Goal: Information Seeking & Learning: Learn about a topic

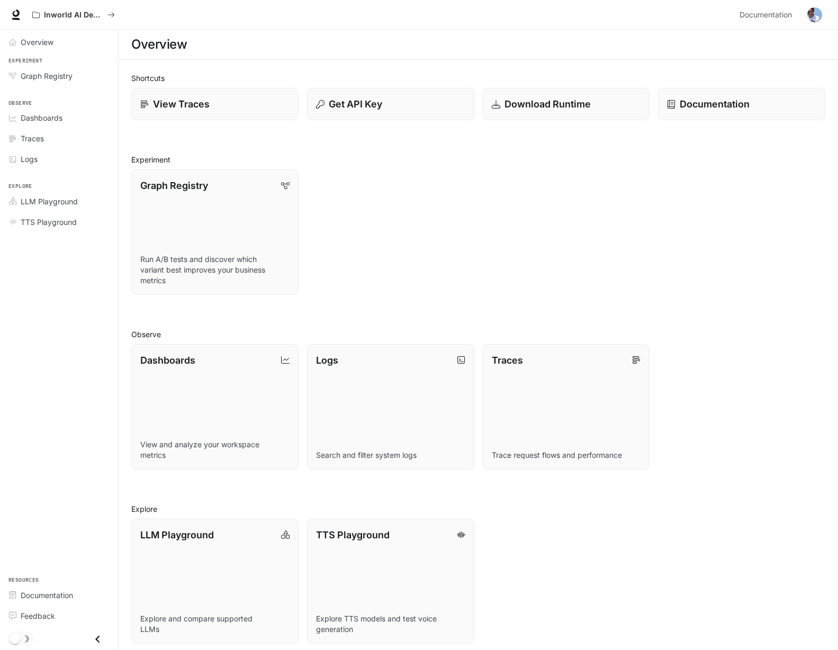
scroll to position [6, 0]
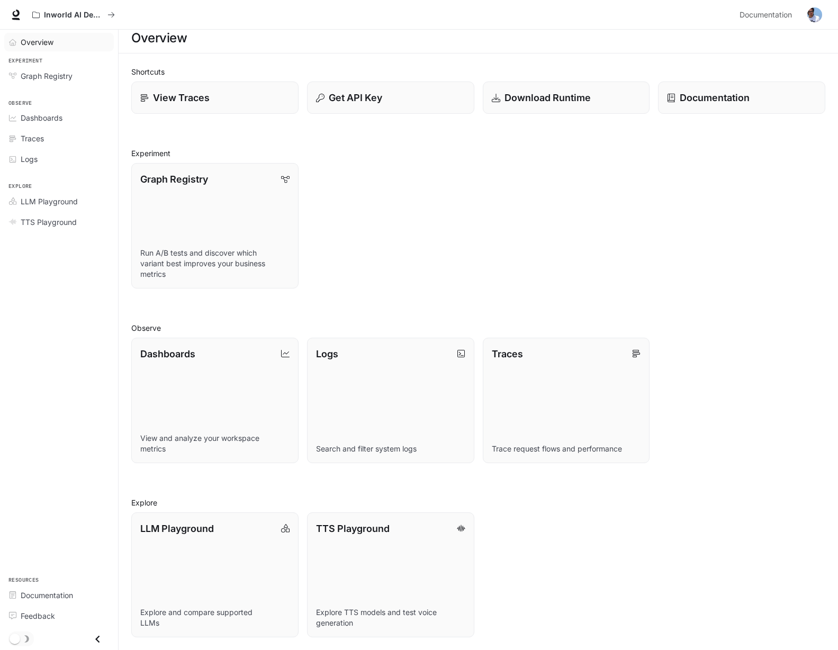
click at [43, 43] on span "Overview" at bounding box center [37, 42] width 33 height 11
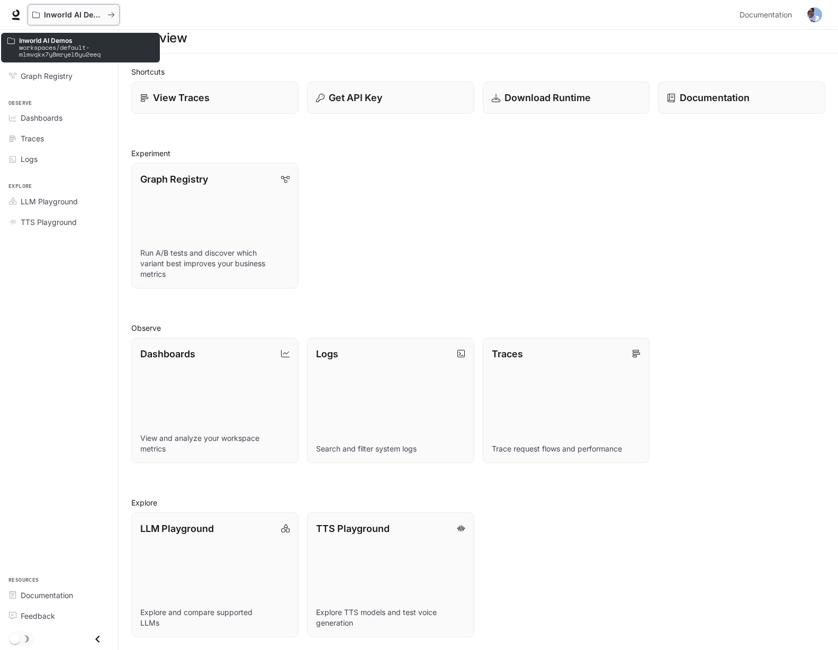
click at [113, 12] on icon "All workspaces" at bounding box center [110, 14] width 7 height 7
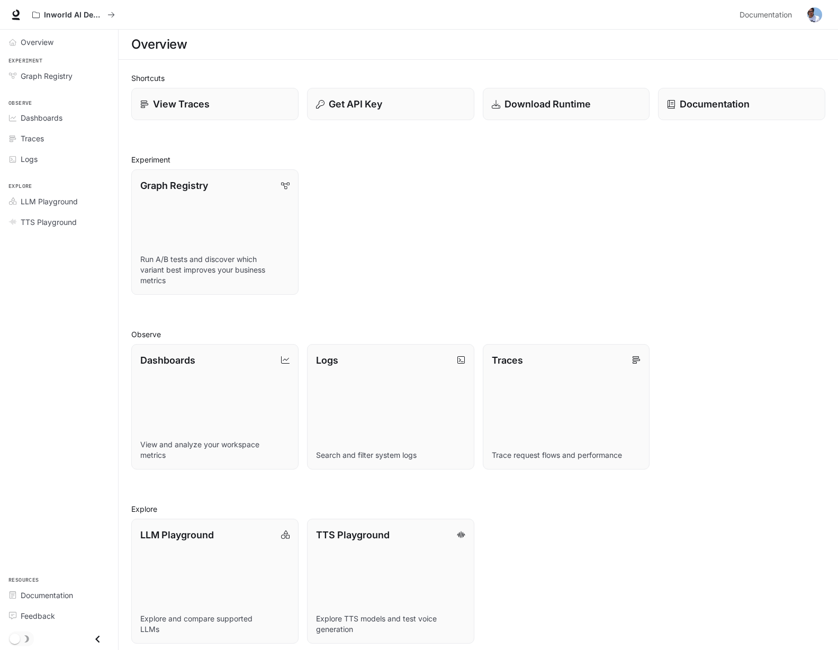
scroll to position [6, 0]
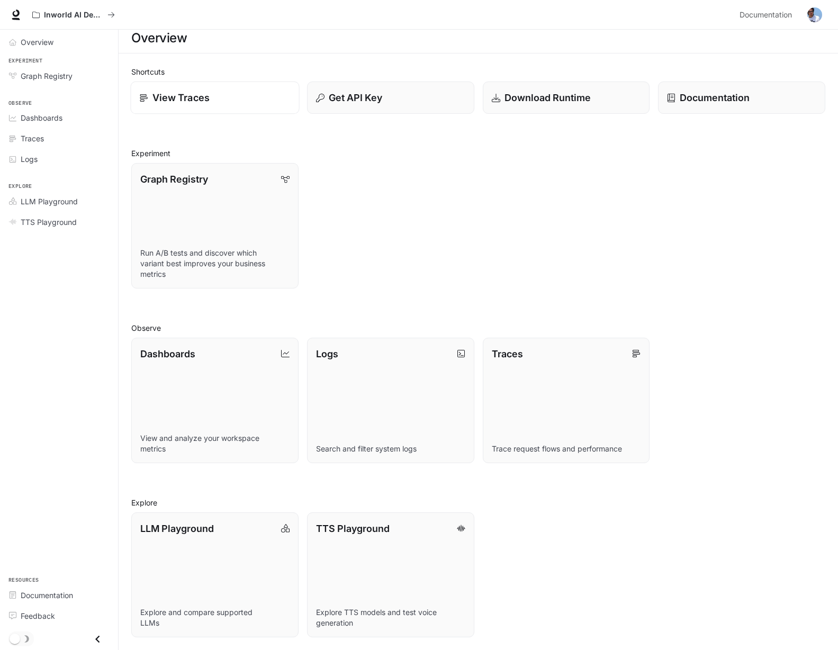
click at [200, 97] on p "View Traces" at bounding box center [180, 97] width 57 height 14
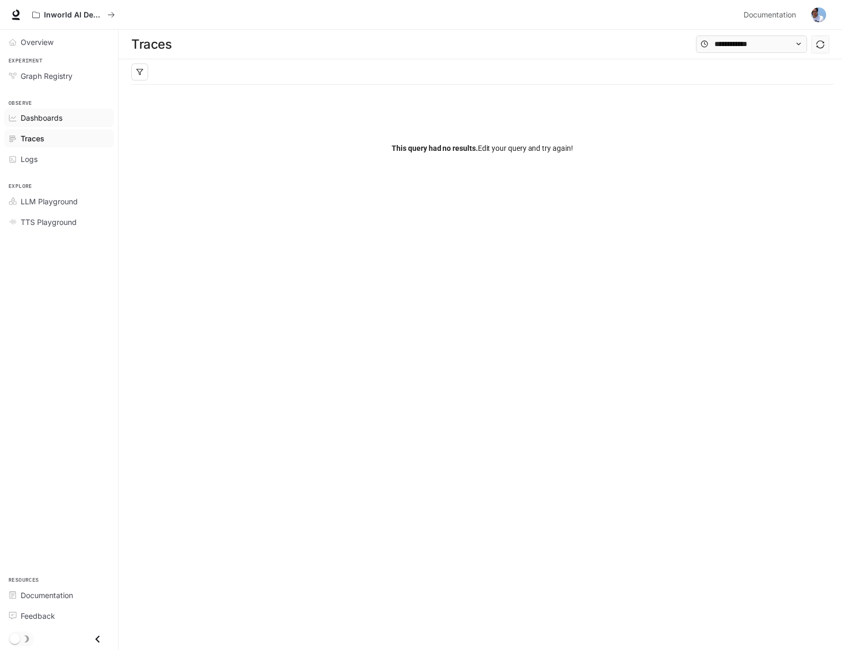
click at [39, 116] on span "Dashboards" at bounding box center [42, 117] width 42 height 11
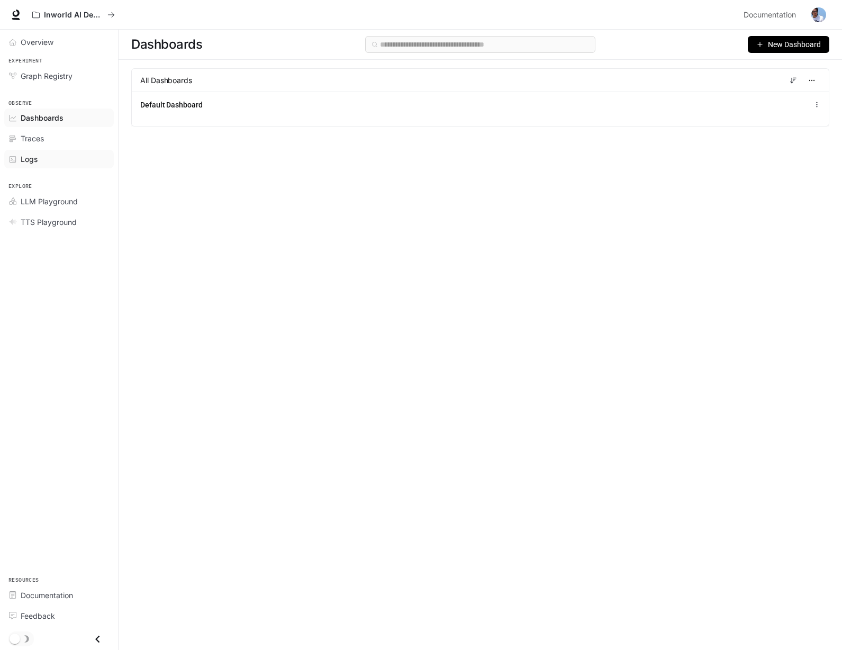
click at [38, 158] on div "Logs" at bounding box center [65, 158] width 88 height 11
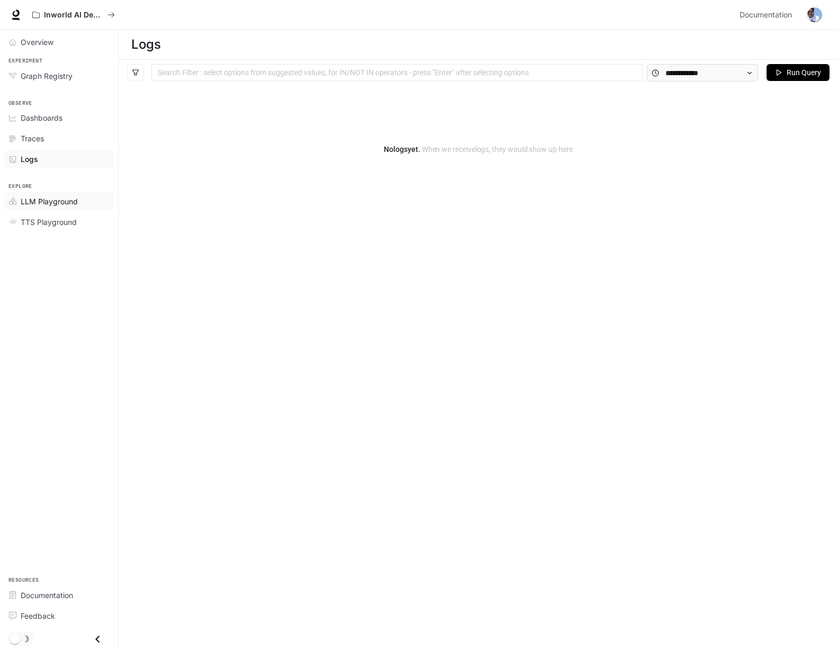
click at [38, 199] on span "LLM Playground" at bounding box center [49, 201] width 57 height 11
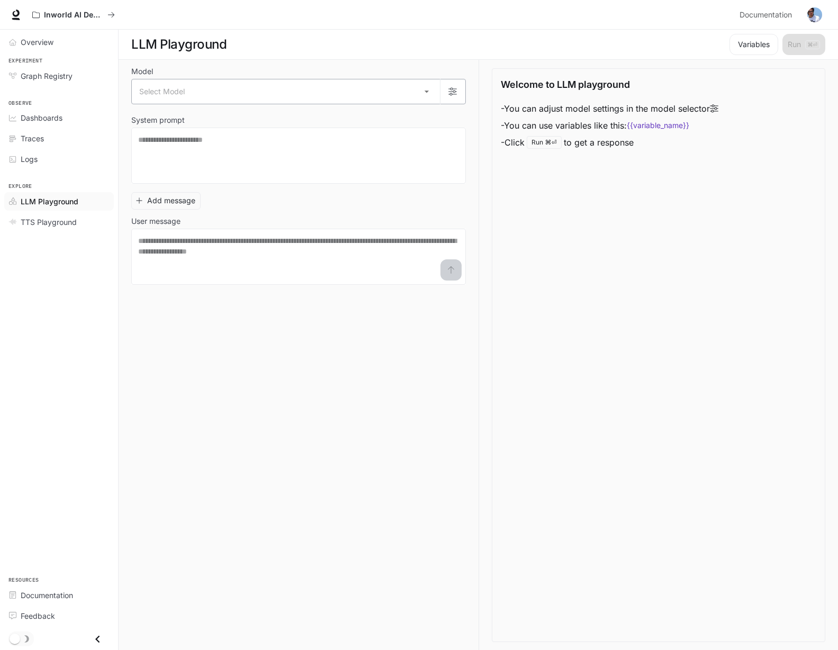
click at [188, 96] on body "Skip to main content Inworld AI Demos Documentation Documentation Portal Overvi…" at bounding box center [419, 325] width 838 height 650
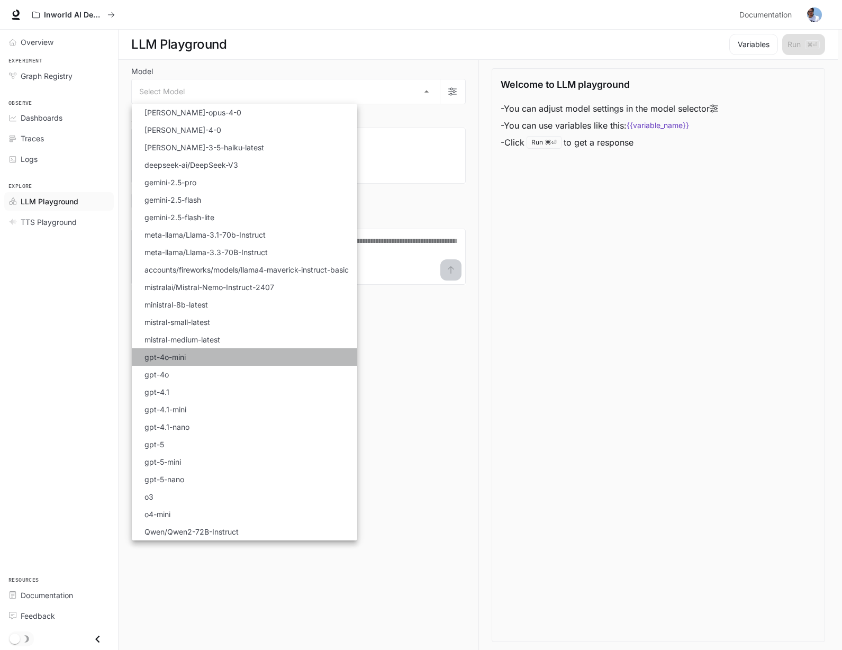
click at [174, 361] on p "gpt-4o-mini" at bounding box center [164, 356] width 41 height 11
type input "**********"
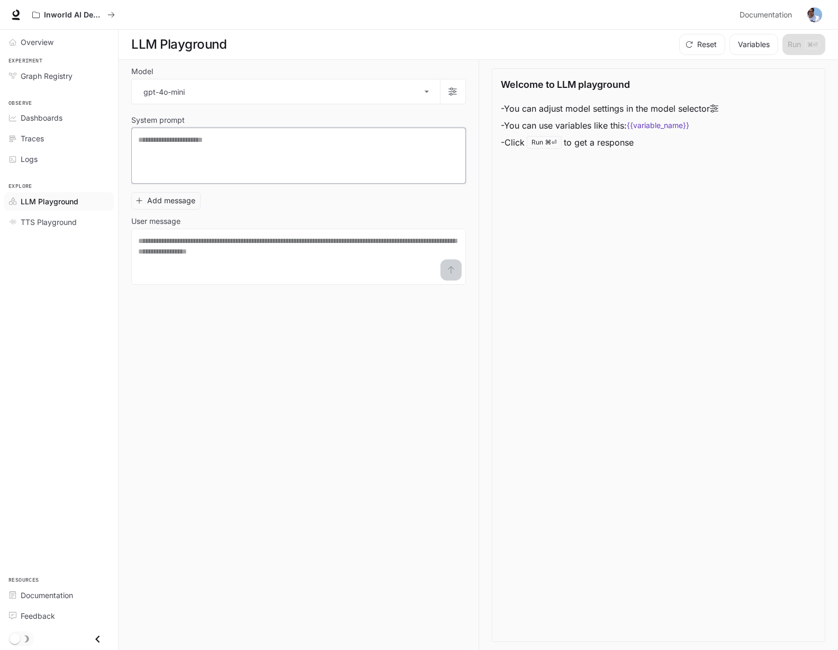
click at [206, 138] on textarea at bounding box center [298, 155] width 321 height 42
click at [45, 74] on span "Graph Registry" at bounding box center [47, 75] width 52 height 11
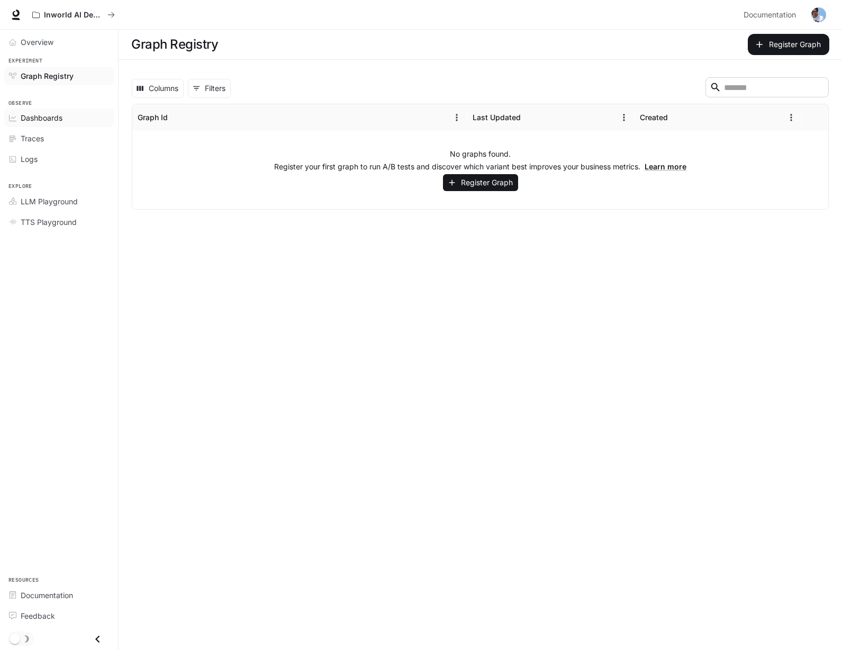
click at [33, 114] on span "Dashboards" at bounding box center [42, 117] width 42 height 11
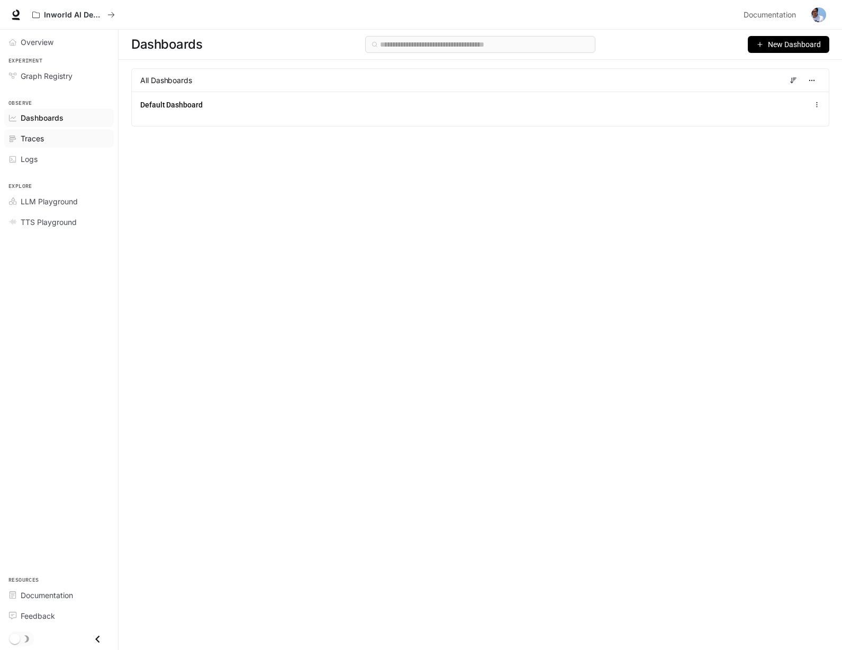
click at [31, 133] on span "Traces" at bounding box center [32, 138] width 23 height 11
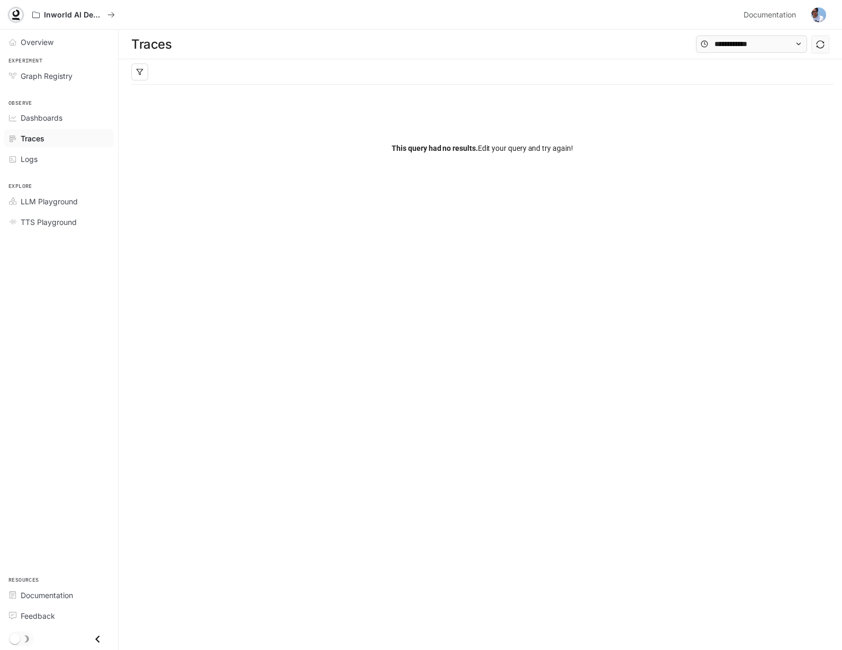
click at [19, 16] on icon at bounding box center [16, 15] width 11 height 11
